Goal: Check status

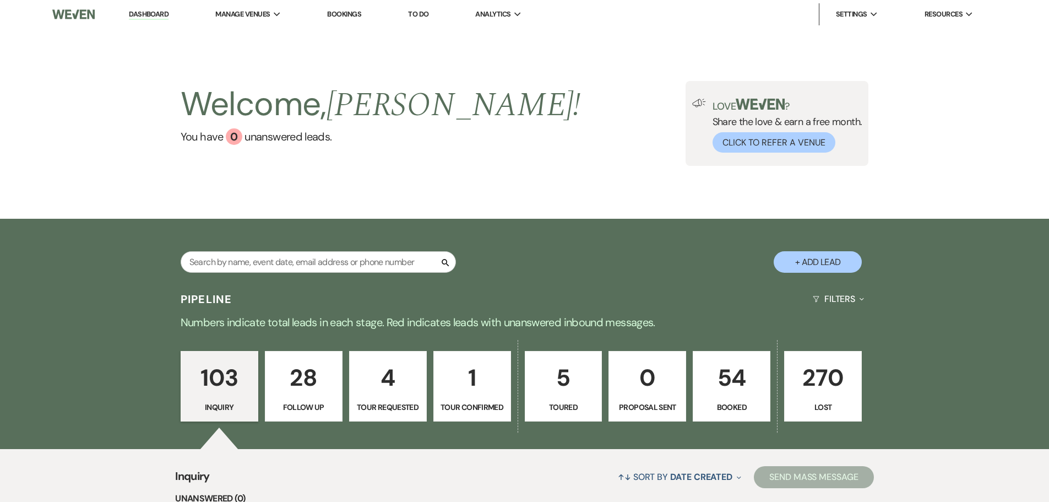
click at [732, 389] on p "54" at bounding box center [731, 377] width 63 height 37
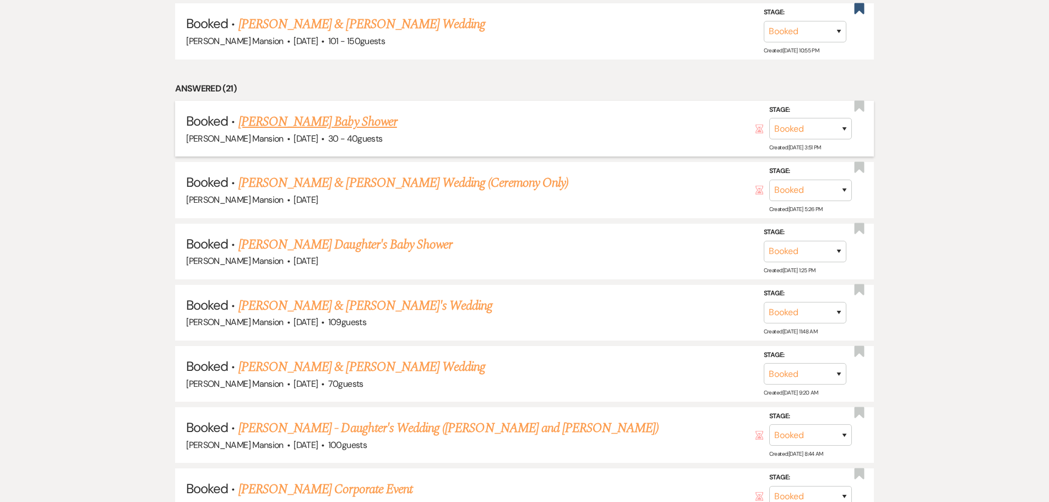
scroll to position [606, 0]
click at [329, 304] on link "[PERSON_NAME] & [PERSON_NAME]'s Wedding" at bounding box center [365, 305] width 254 height 20
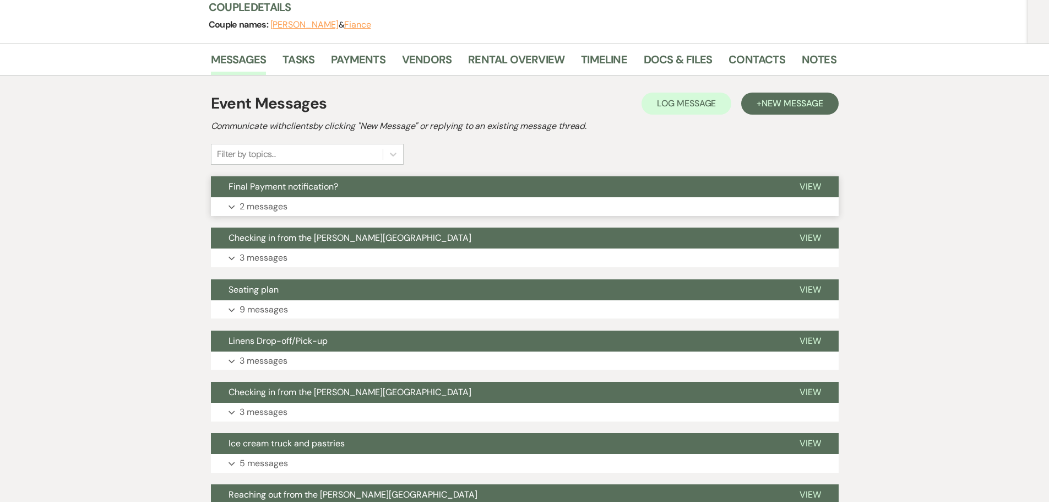
scroll to position [165, 0]
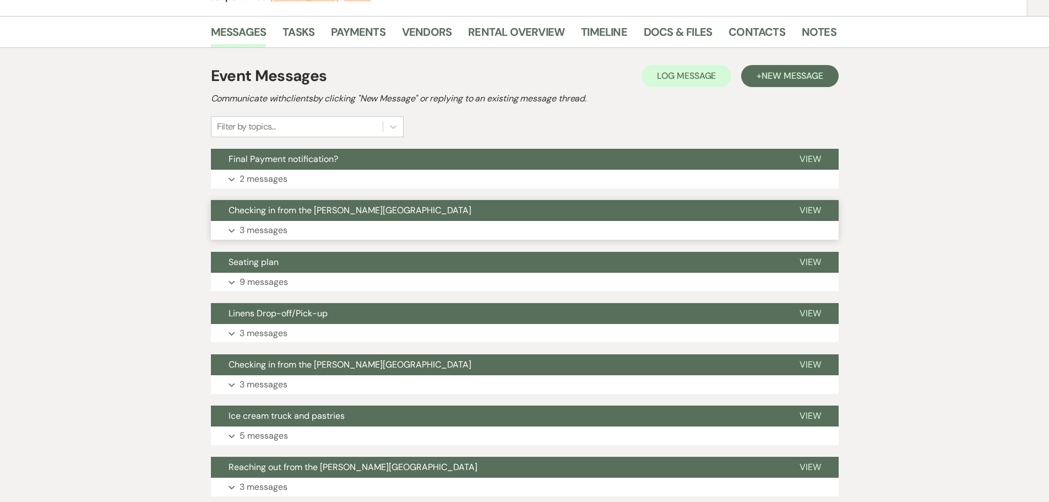
click at [227, 232] on button "Expand 3 messages" at bounding box center [525, 230] width 628 height 19
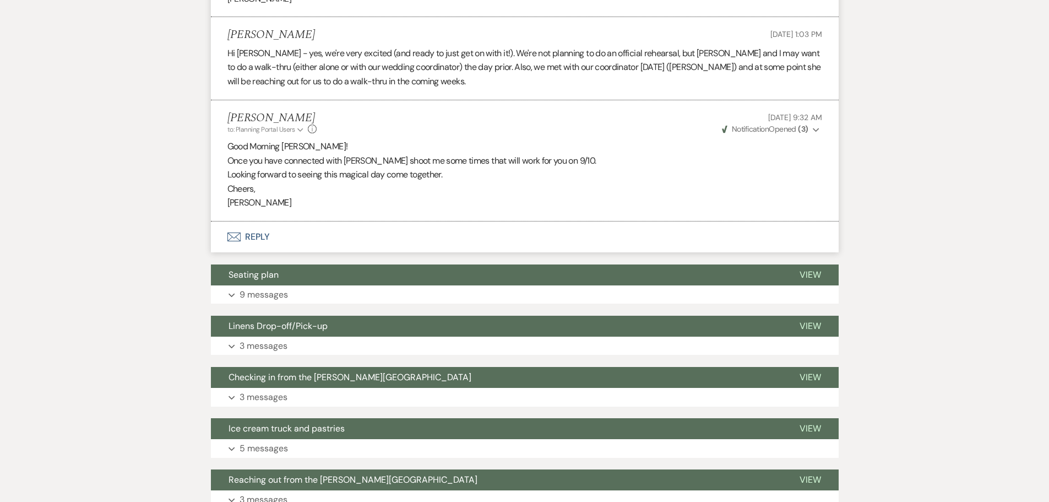
scroll to position [551, 0]
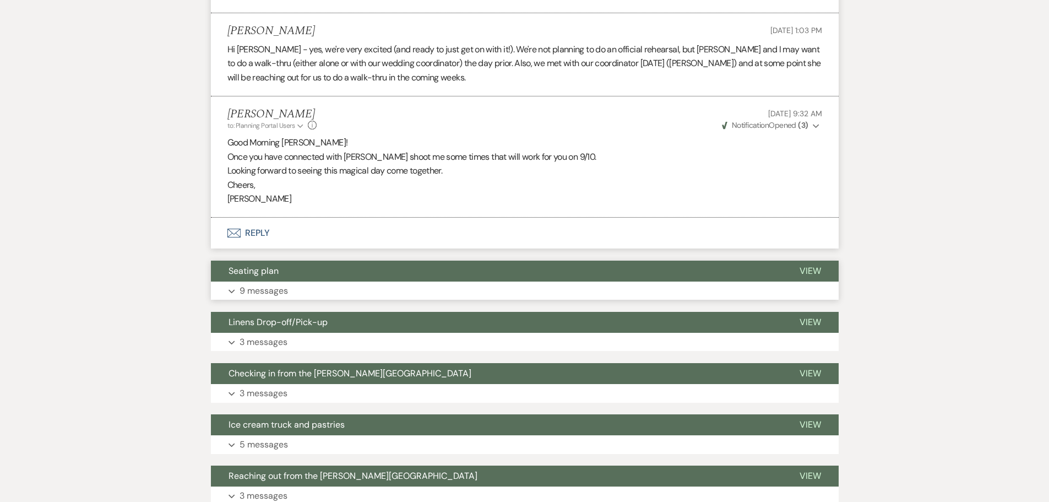
click at [226, 290] on button "Expand 9 messages" at bounding box center [525, 290] width 628 height 19
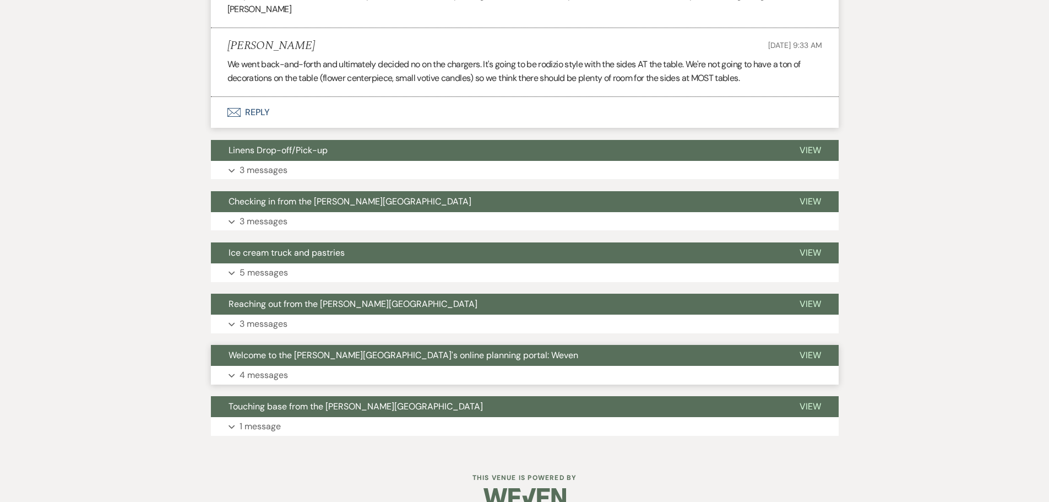
scroll to position [1580, 0]
